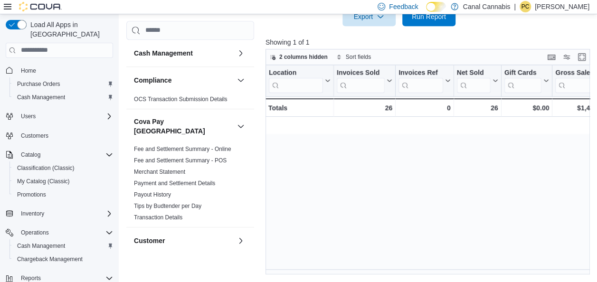
scroll to position [0, 475]
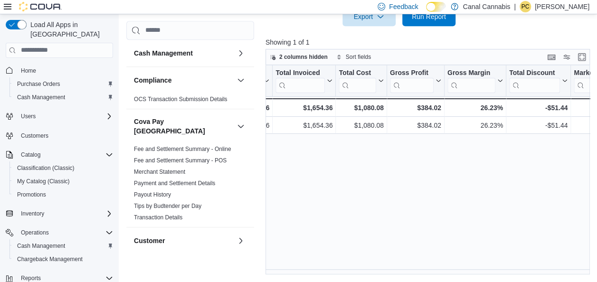
scroll to position [0, 456]
